Goal: Register for event/course

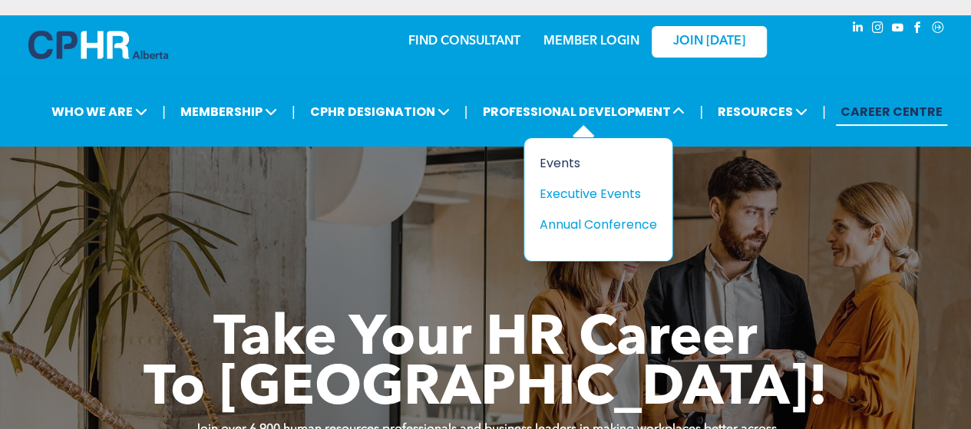
click at [565, 167] on div "Events" at bounding box center [592, 162] width 106 height 19
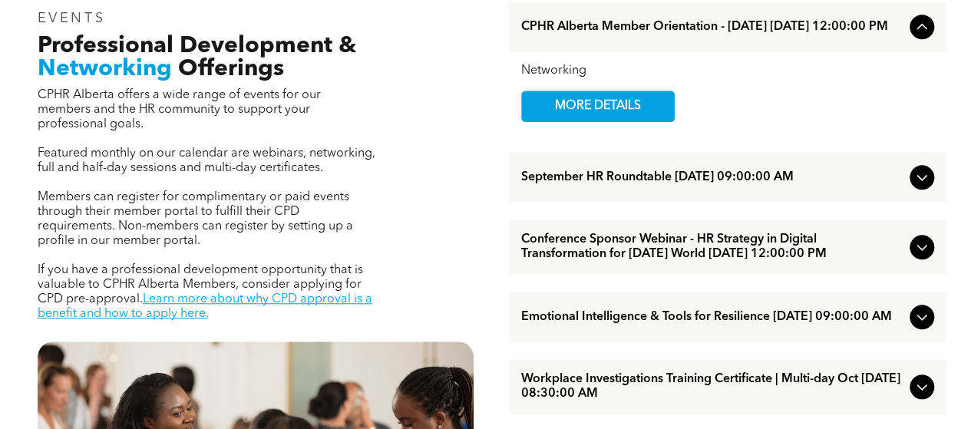
scroll to position [533, 0]
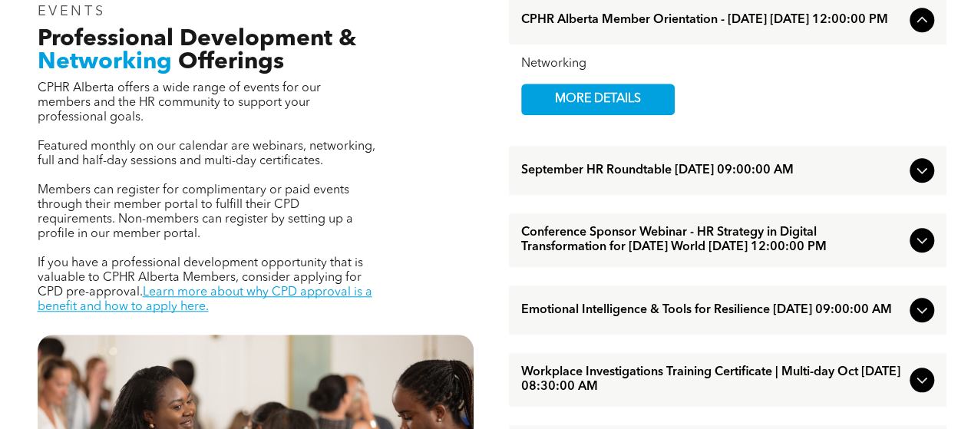
click at [720, 176] on span "September HR Roundtable [DATE] 09:00:00 AM" at bounding box center [712, 170] width 382 height 15
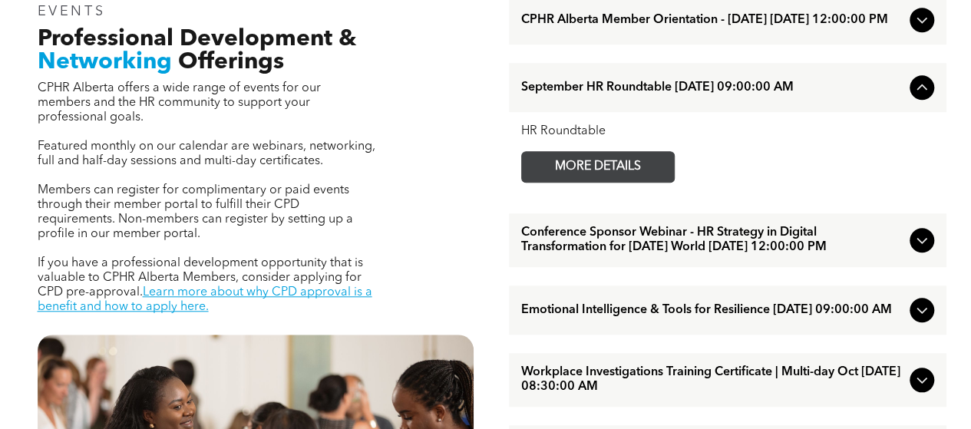
click at [626, 179] on span "MORE DETAILS" at bounding box center [597, 167] width 121 height 30
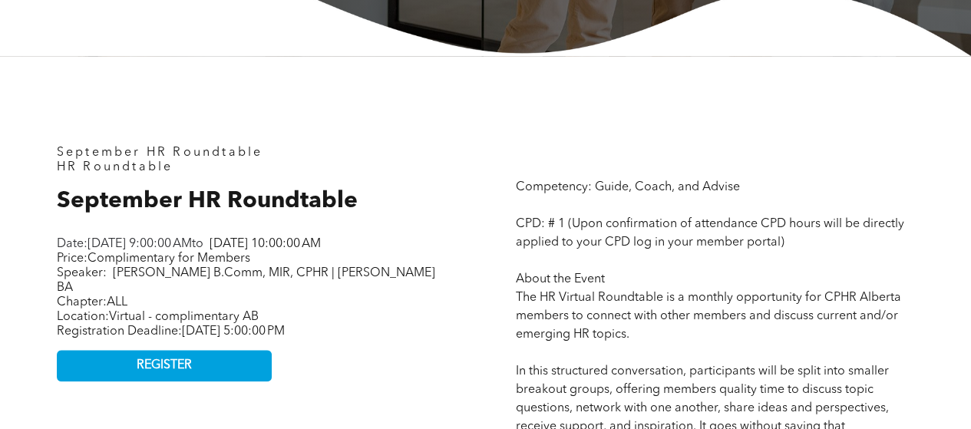
scroll to position [569, 0]
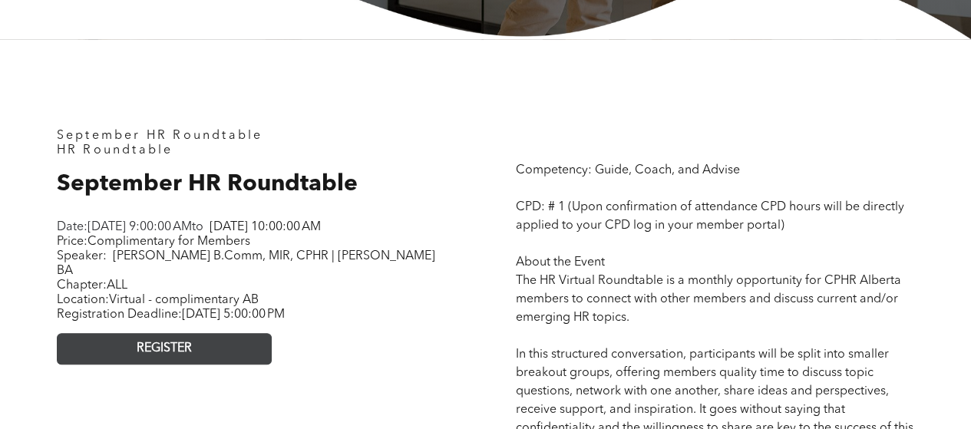
click at [219, 341] on link "REGISTER" at bounding box center [164, 348] width 215 height 31
click at [198, 364] on link "REGISTER" at bounding box center [164, 348] width 215 height 31
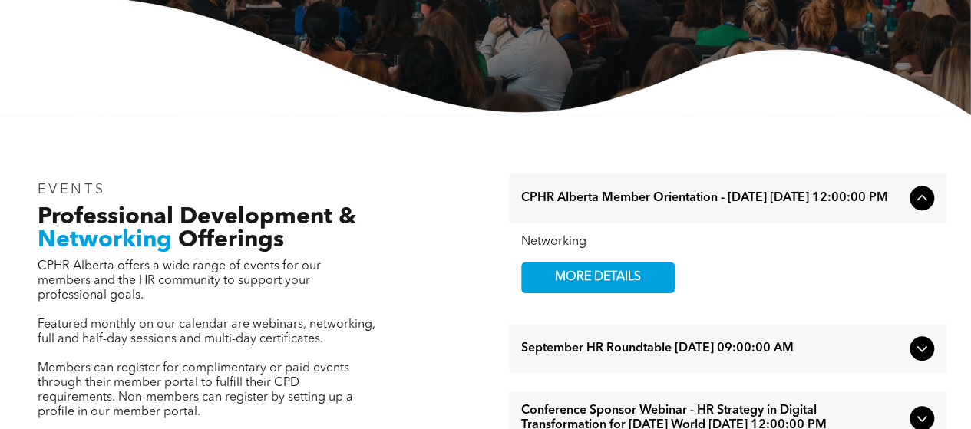
scroll to position [355, 0]
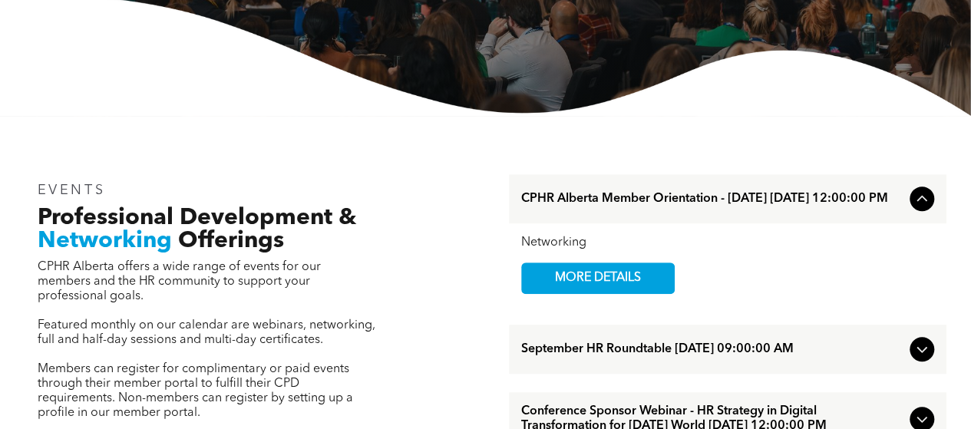
click at [599, 357] on span "September HR Roundtable [DATE] 09:00:00 AM" at bounding box center [712, 349] width 382 height 15
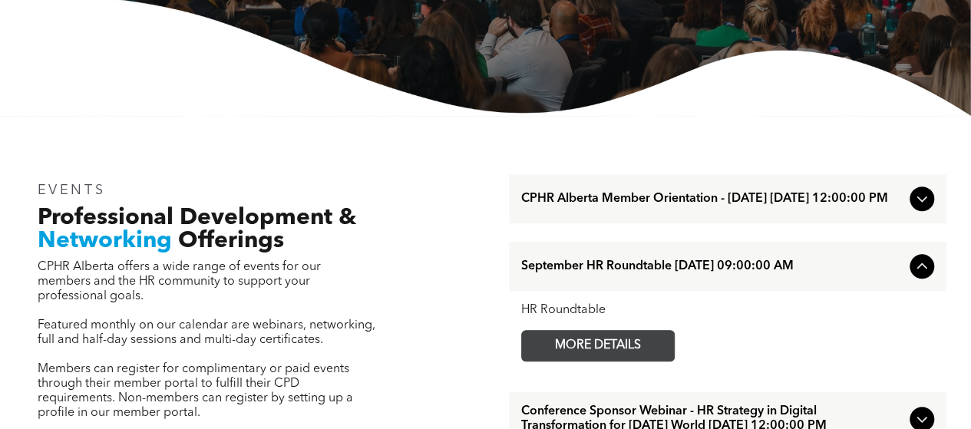
drag, startPoint x: 599, startPoint y: 358, endPoint x: 579, endPoint y: 351, distance: 21.4
click at [579, 351] on span "MORE DETAILS" at bounding box center [597, 346] width 121 height 30
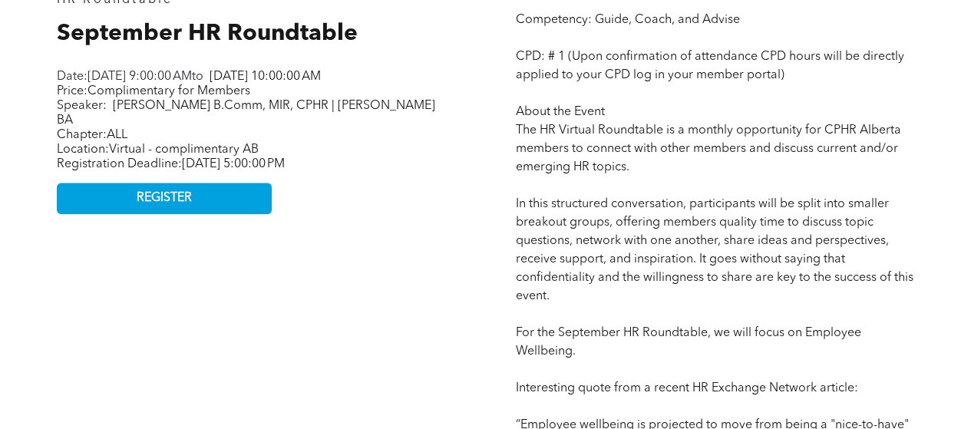
scroll to position [718, 0]
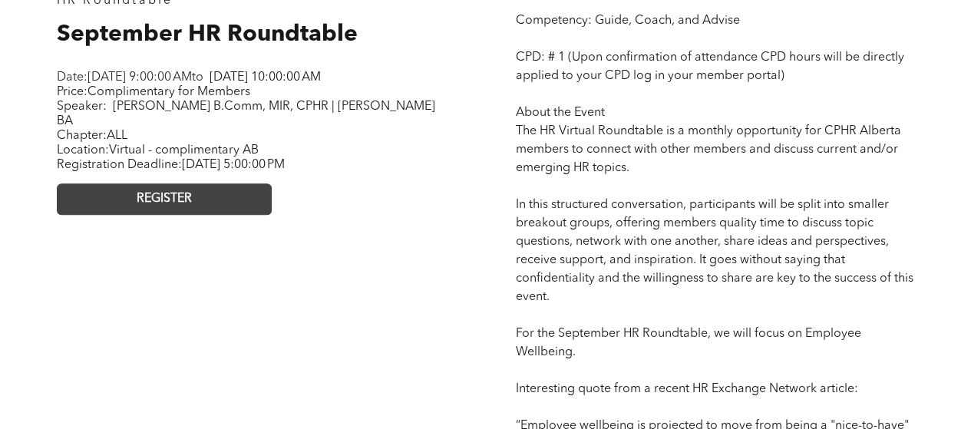
click at [129, 203] on link "REGISTER" at bounding box center [164, 198] width 215 height 31
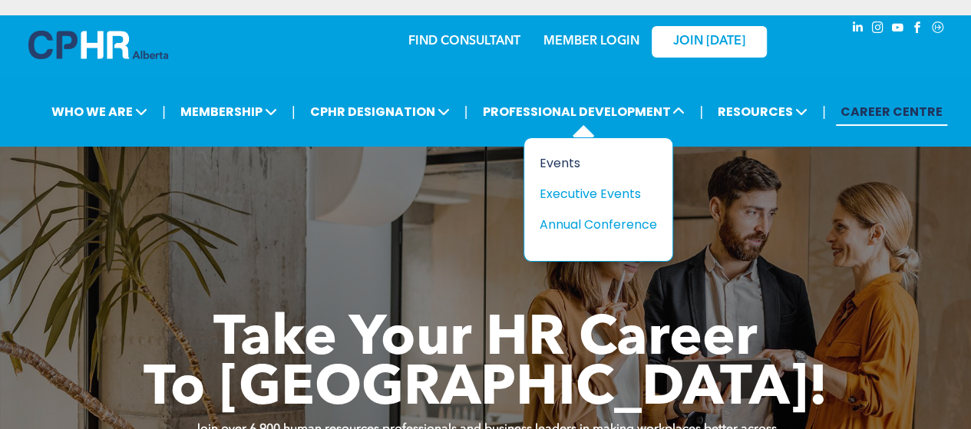
click at [562, 160] on div "Events" at bounding box center [592, 162] width 106 height 19
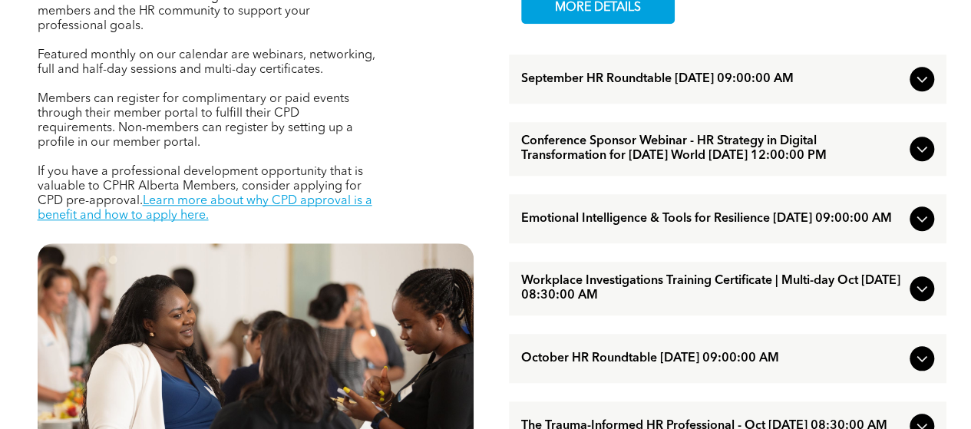
scroll to position [631, 0]
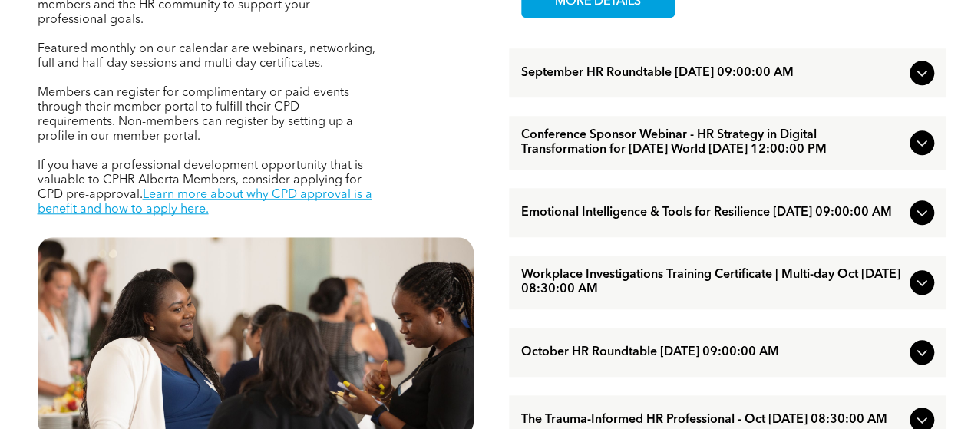
click at [634, 220] on span "Emotional Intelligence & Tools for Resilience [DATE] 09:00:00 AM" at bounding box center [712, 213] width 382 height 15
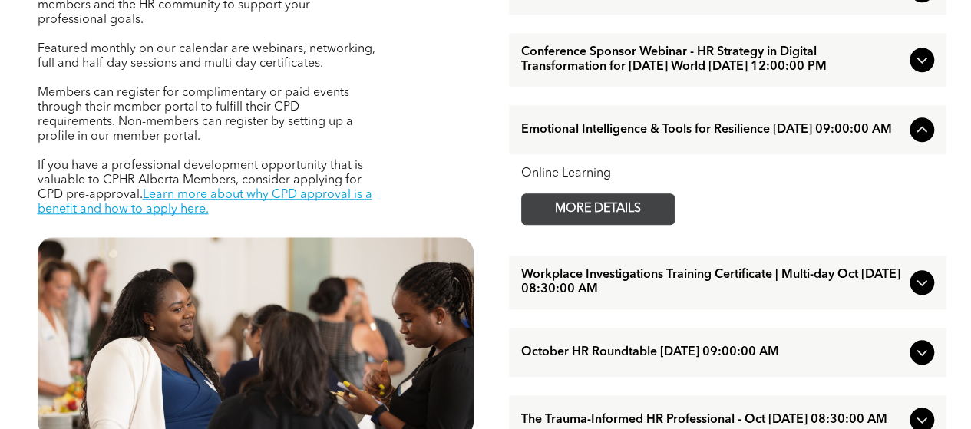
click at [619, 224] on span "MORE DETAILS" at bounding box center [597, 209] width 121 height 30
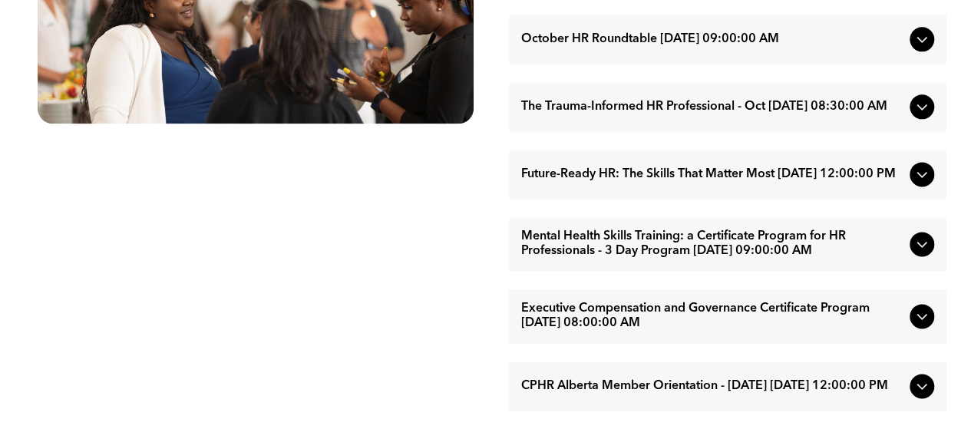
scroll to position [945, 0]
click at [635, 181] on span "Future-Ready HR: The Skills That Matter Most October/15/2025 12:00:00 PM" at bounding box center [712, 174] width 382 height 15
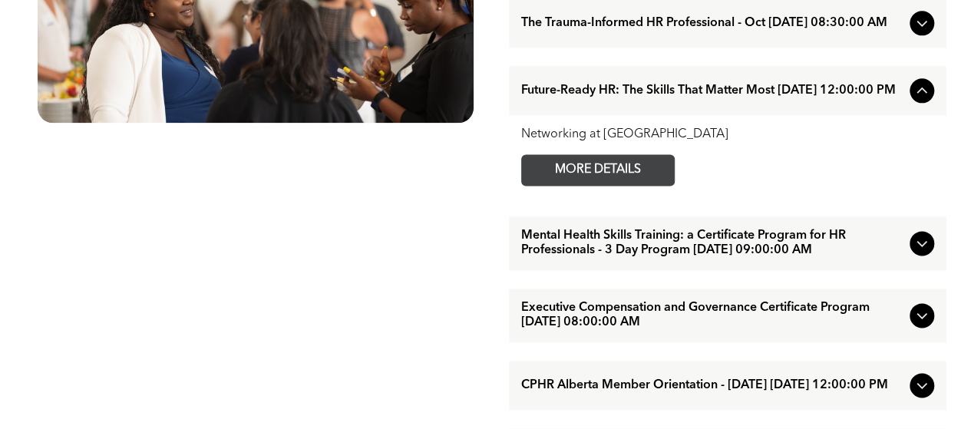
click at [603, 185] on span "MORE DETAILS" at bounding box center [597, 170] width 121 height 30
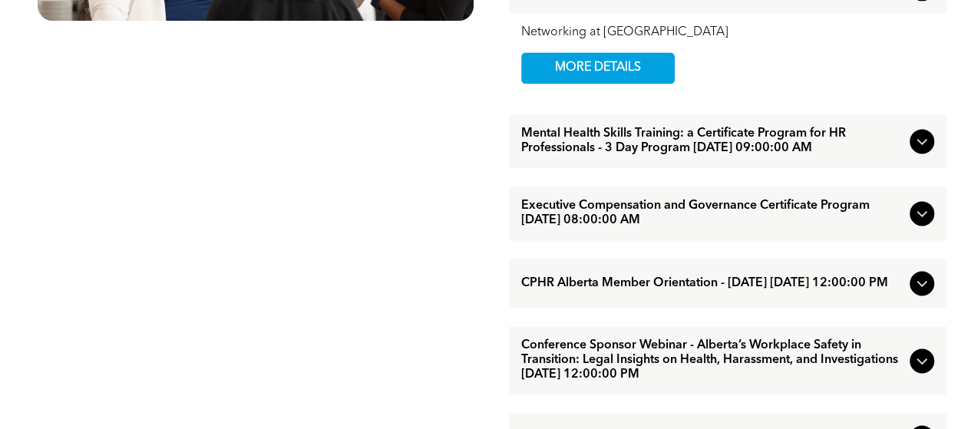
scroll to position [1046, 0]
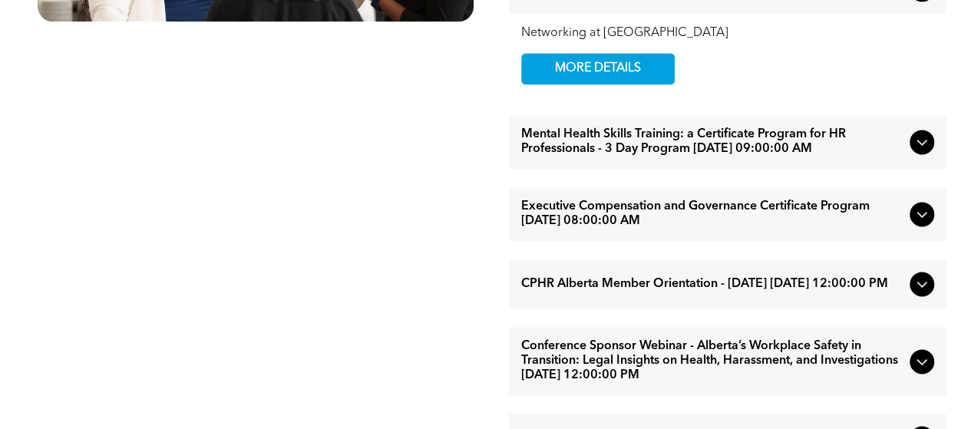
drag, startPoint x: 653, startPoint y: 260, endPoint x: 577, endPoint y: 246, distance: 77.2
click at [577, 229] on span "Executive Compensation and Governance Certificate Program [DATE] 08:00:00 AM" at bounding box center [712, 214] width 382 height 29
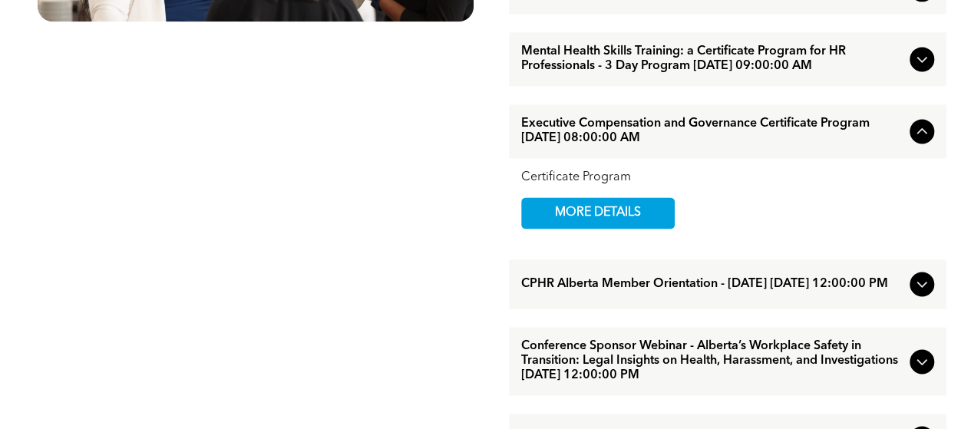
click at [577, 228] on span "MORE DETAILS" at bounding box center [597, 213] width 121 height 30
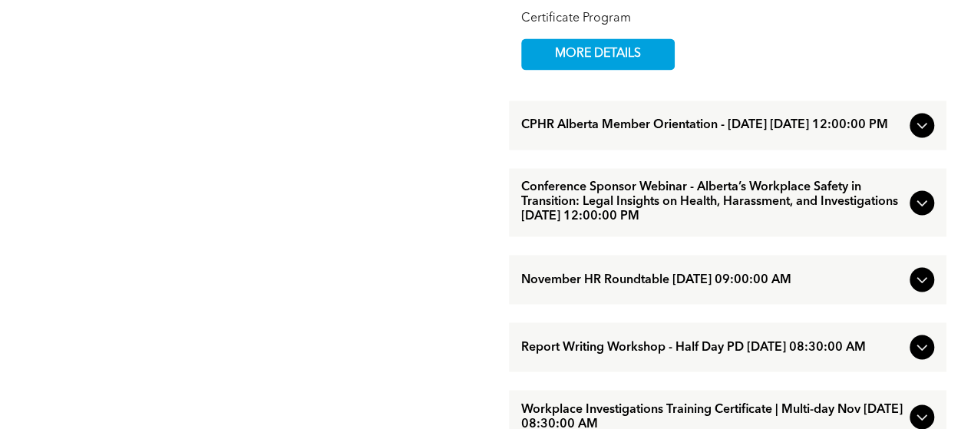
scroll to position [1224, 0]
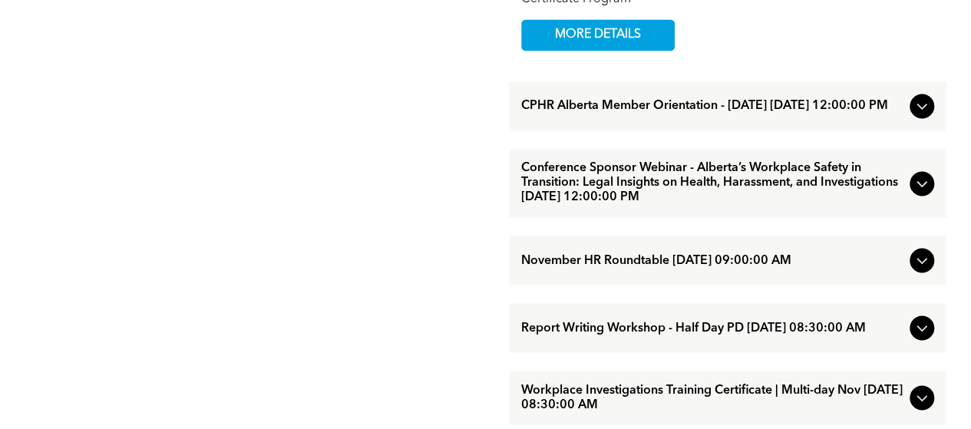
drag, startPoint x: 695, startPoint y: 233, endPoint x: 612, endPoint y: 242, distance: 83.5
click at [612, 205] on span "Conference Sponsor Webinar - Alberta’s Workplace Safety in Transition: Legal In…" at bounding box center [712, 183] width 382 height 44
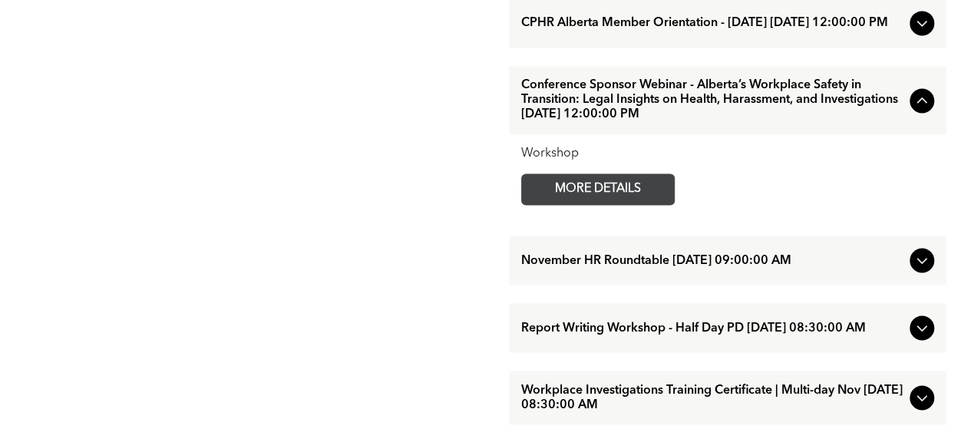
click at [611, 204] on span "MORE DETAILS" at bounding box center [597, 189] width 121 height 30
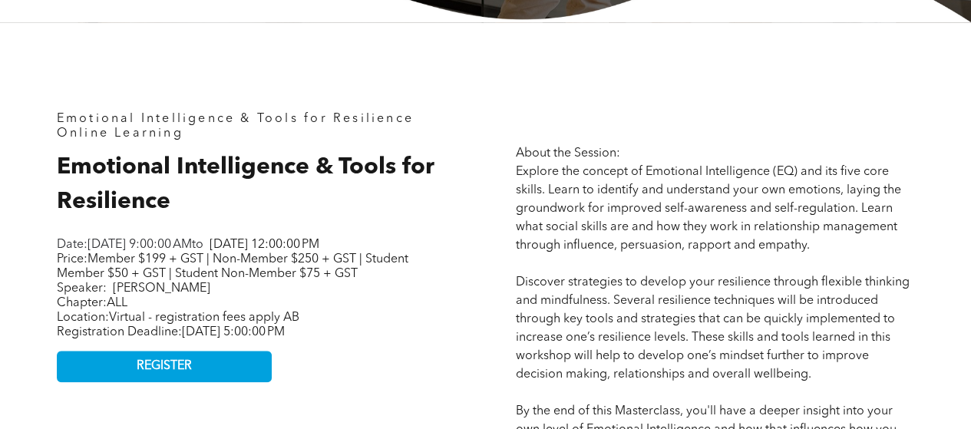
scroll to position [602, 0]
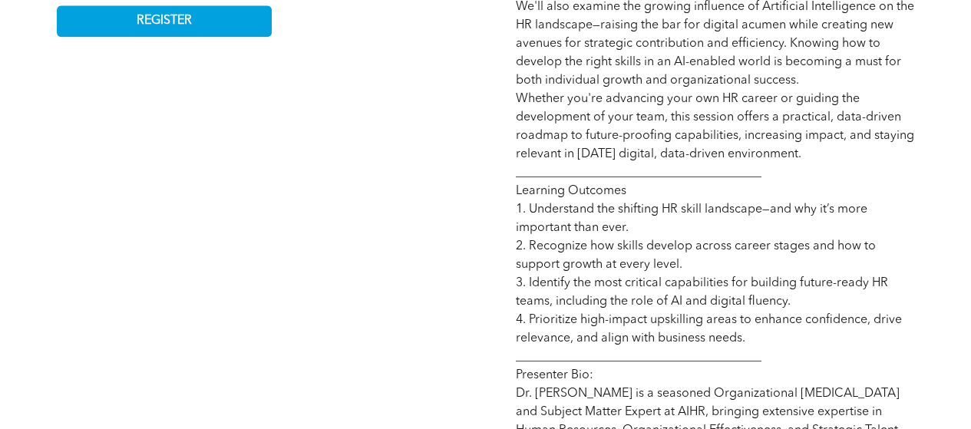
scroll to position [917, 0]
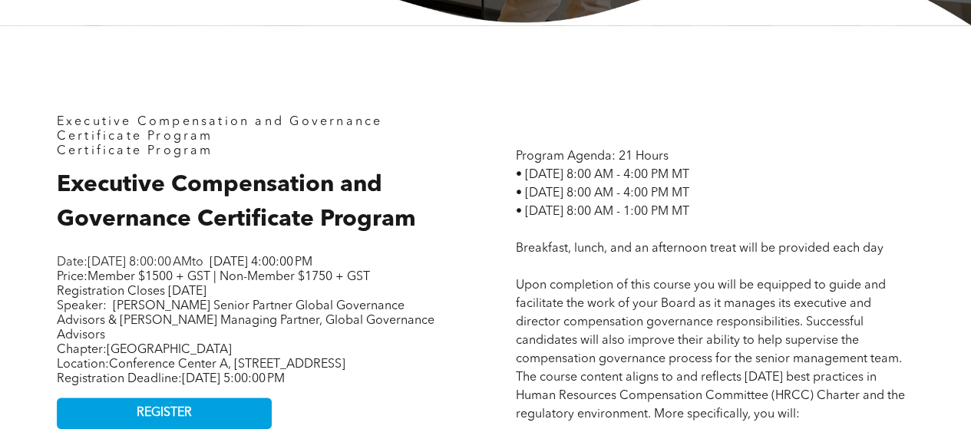
scroll to position [582, 0]
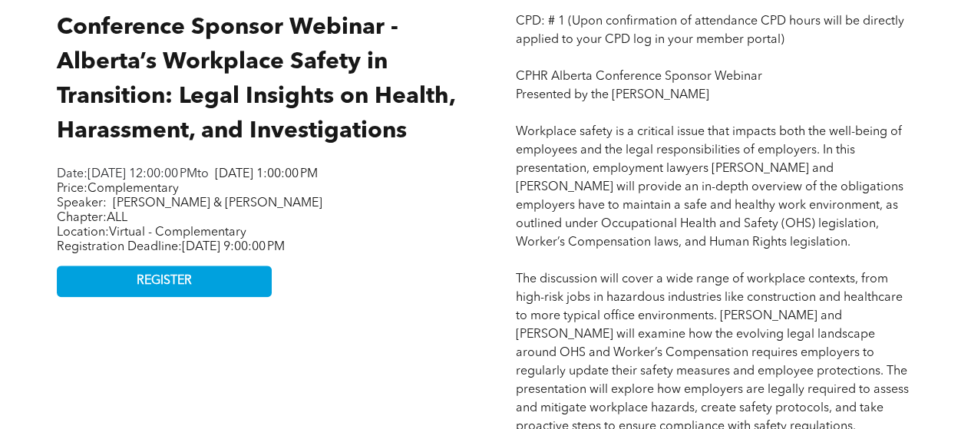
scroll to position [773, 0]
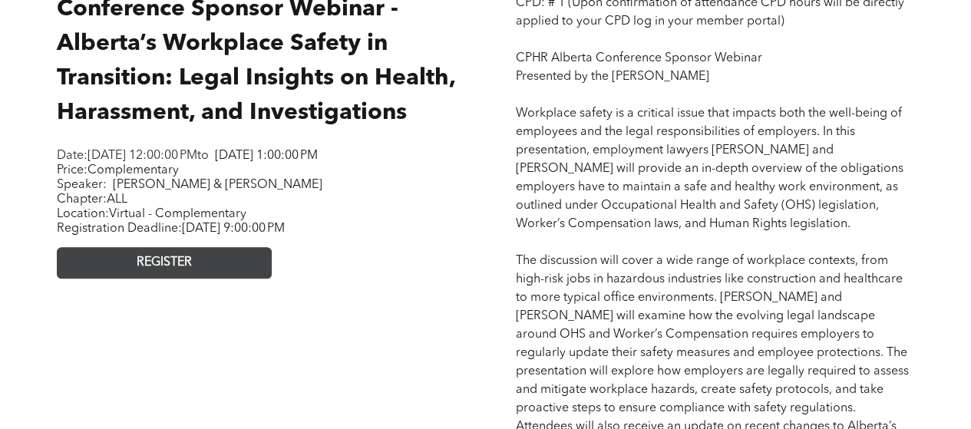
click at [176, 270] on span "REGISTER" at bounding box center [164, 263] width 55 height 15
